Goal: Task Accomplishment & Management: Manage account settings

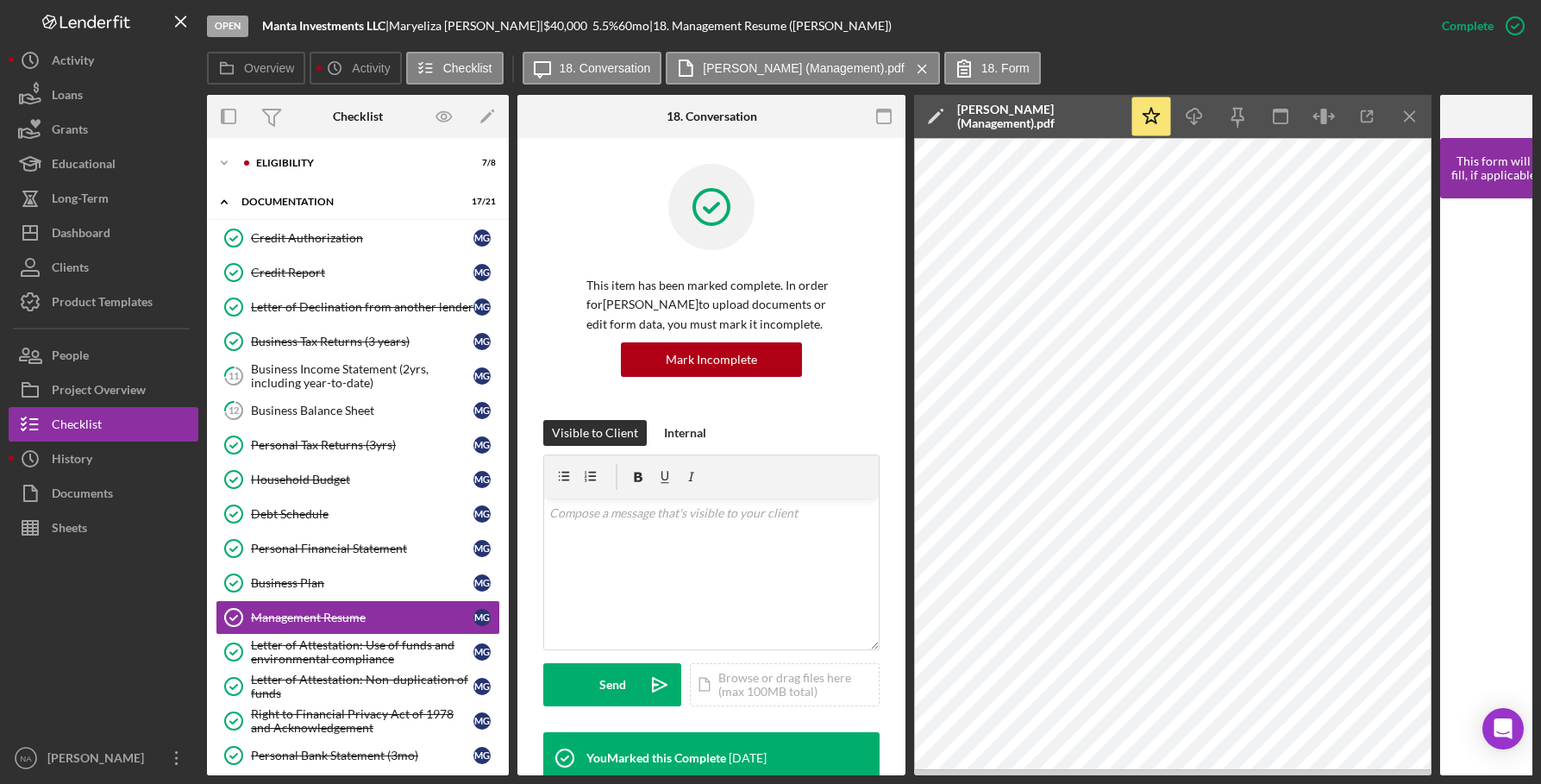
scroll to position [440, 0]
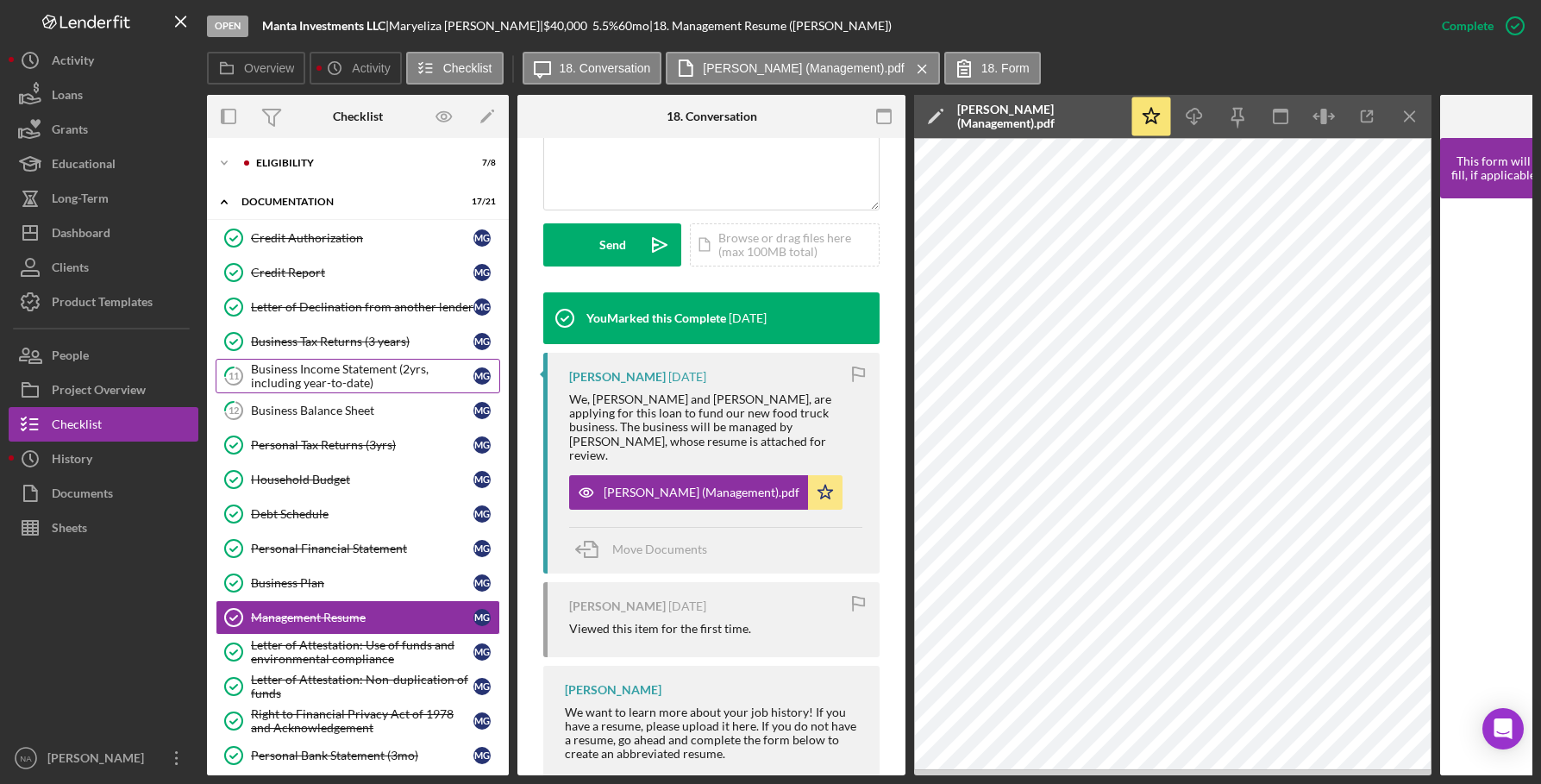
click at [273, 362] on div "Business Income Statement (2yrs, including year-to-date)" at bounding box center [362, 376] width 222 height 27
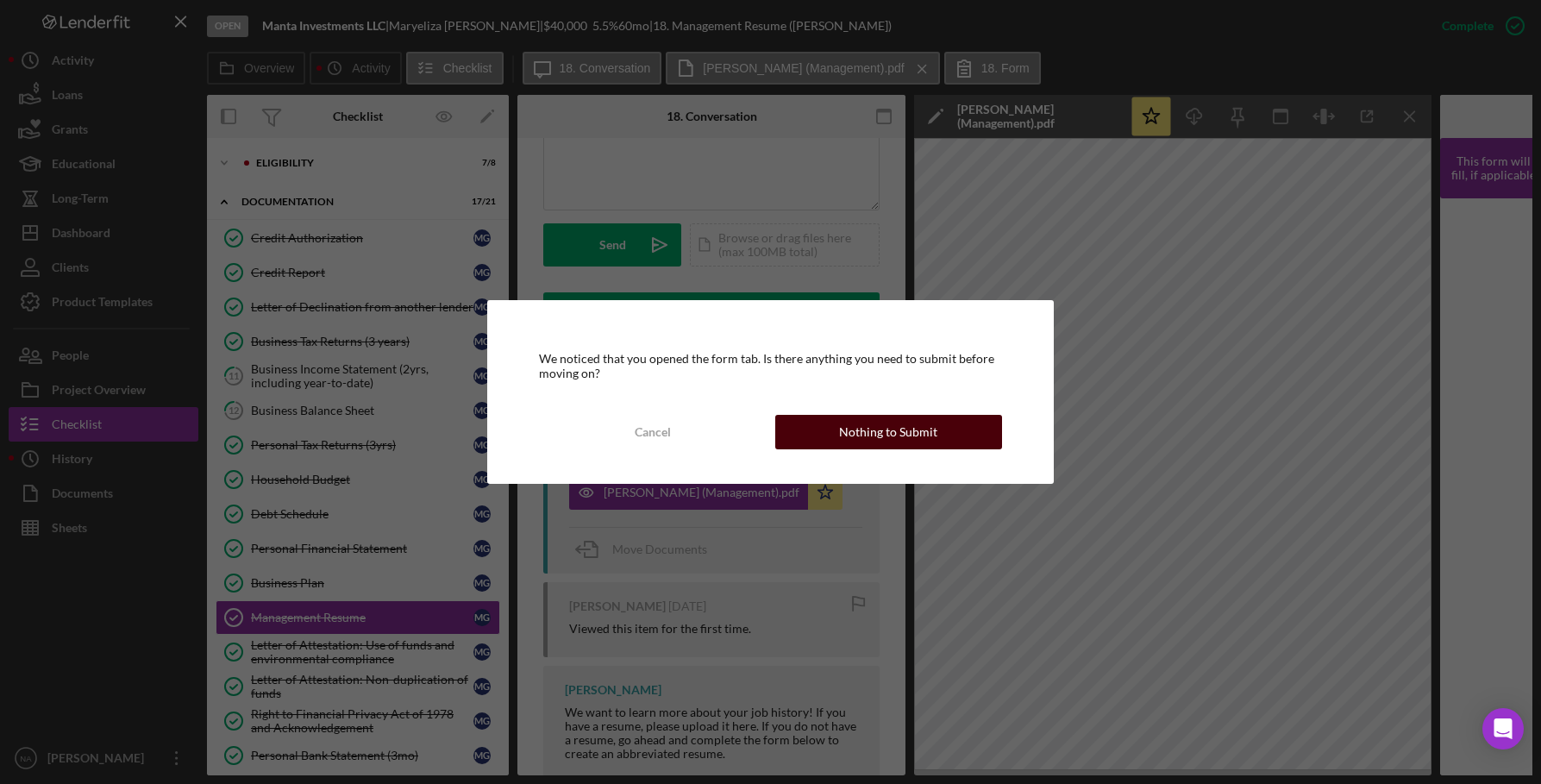
click at [903, 434] on div "Nothing to Submit" at bounding box center [888, 432] width 98 height 35
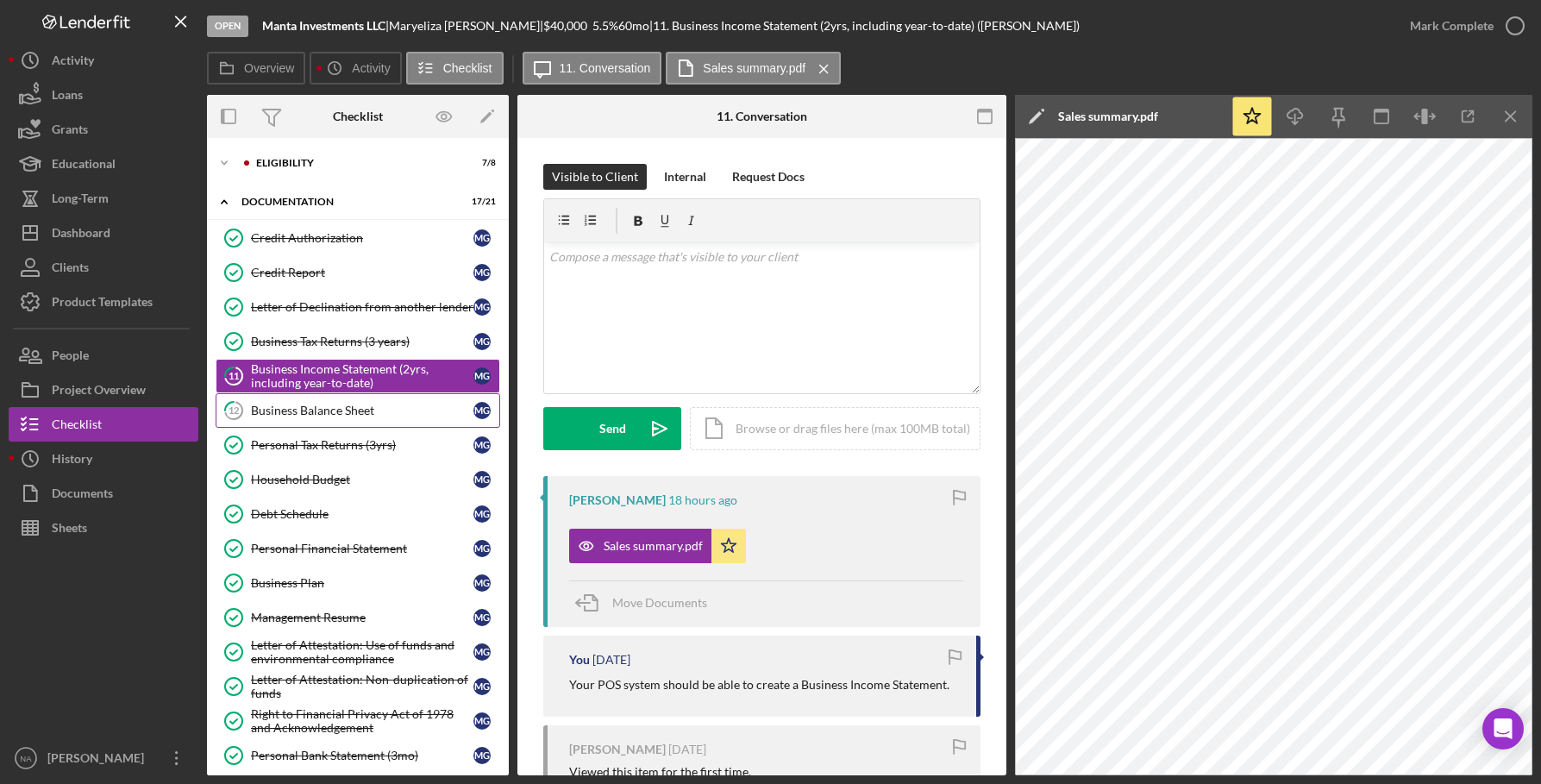
click at [302, 405] on div "Business Balance Sheet" at bounding box center [362, 410] width 222 height 14
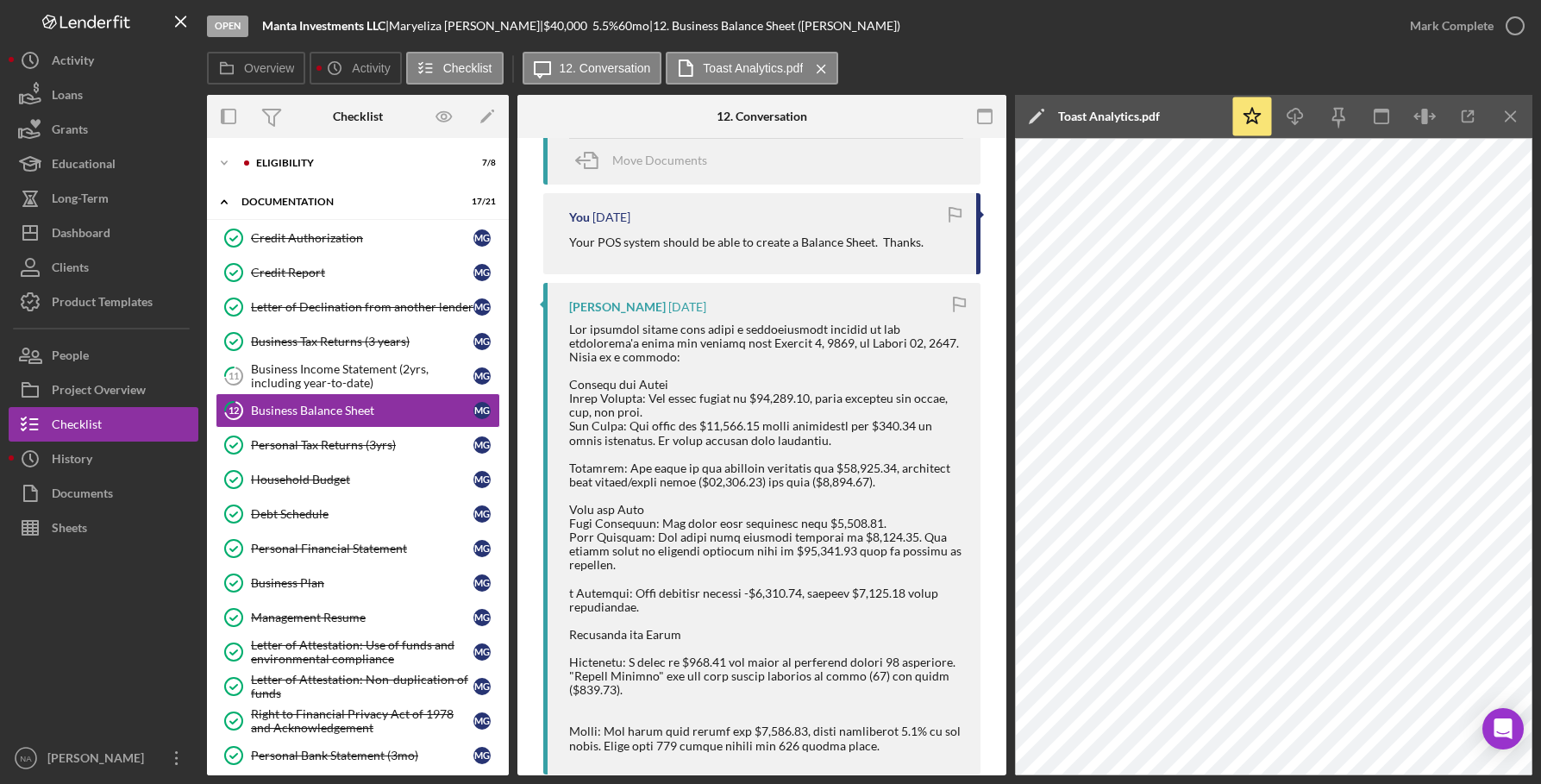
scroll to position [506, 0]
